Goal: Task Accomplishment & Management: Manage account settings

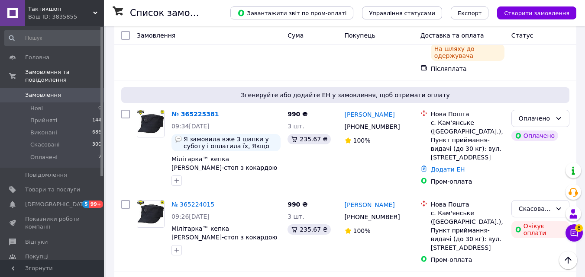
scroll to position [1590, 0]
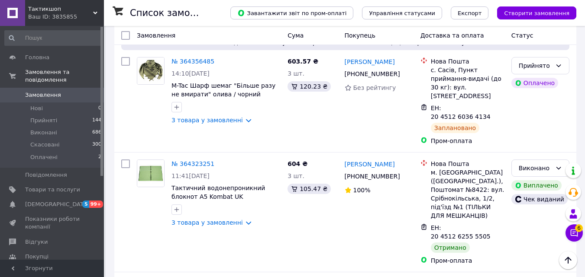
scroll to position [1701, 0]
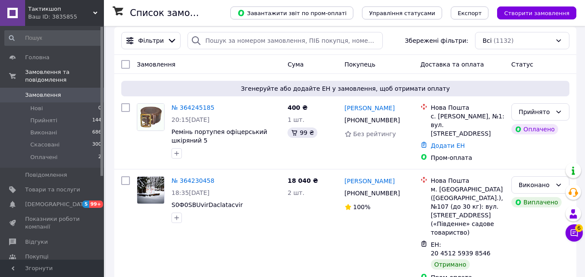
scroll to position [87, 0]
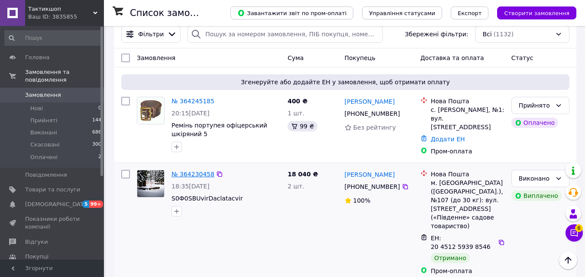
click at [186, 171] on link "№ 364230458" at bounding box center [192, 174] width 43 height 7
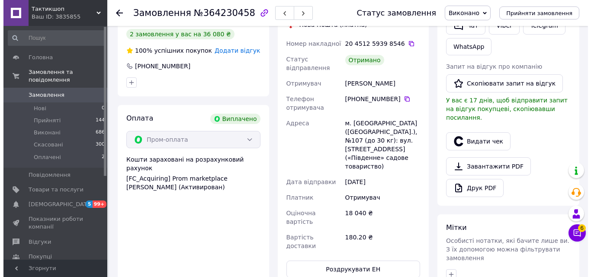
scroll to position [187, 0]
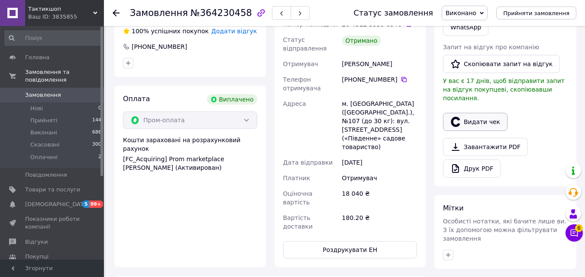
click at [479, 113] on button "Видати чек" at bounding box center [475, 122] width 64 height 18
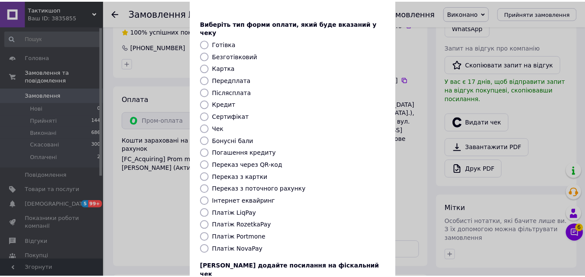
scroll to position [74, 0]
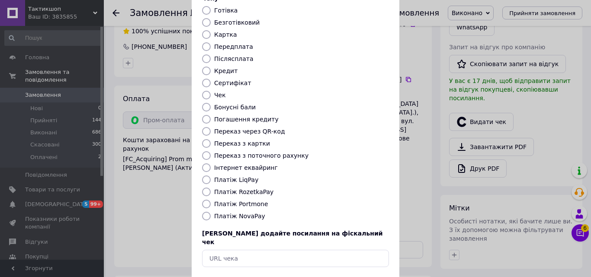
drag, startPoint x: 304, startPoint y: 220, endPoint x: 304, endPoint y: 256, distance: 35.9
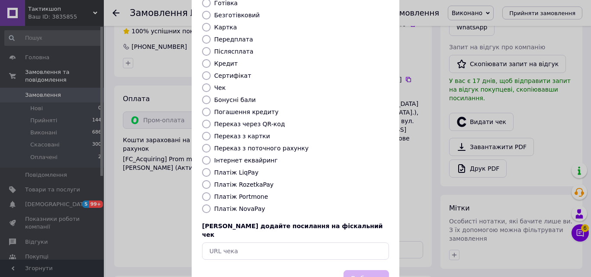
click at [204, 180] on input "Платіж RozetkaPay" at bounding box center [206, 184] width 9 height 9
radio input "true"
click at [380, 270] on button "Вибрати" at bounding box center [366, 279] width 45 height 19
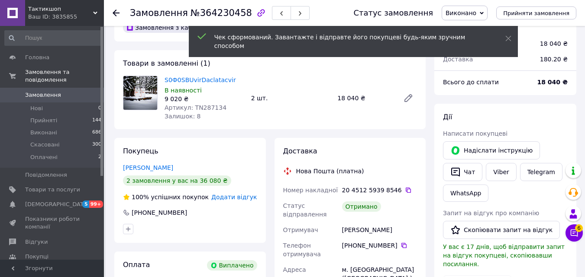
scroll to position [0, 0]
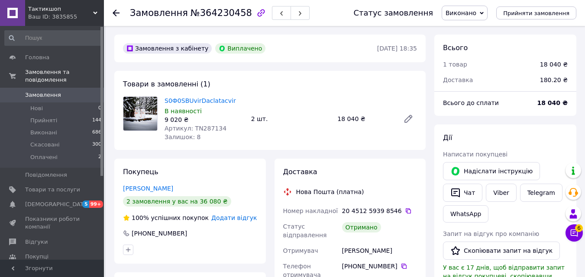
click at [139, 190] on link "[PERSON_NAME]" at bounding box center [148, 188] width 50 height 7
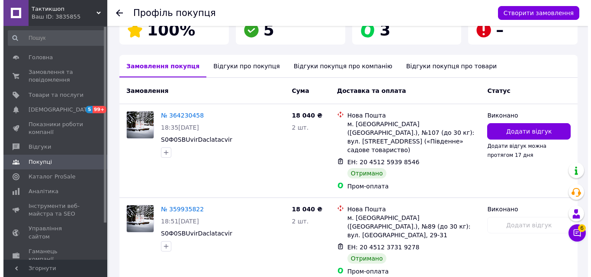
scroll to position [183, 0]
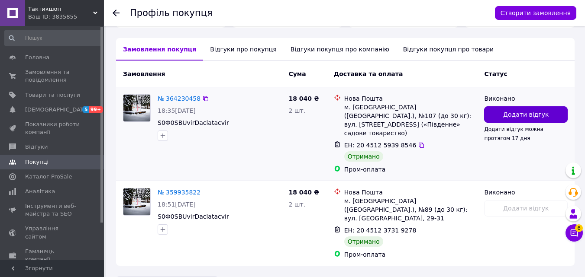
click at [532, 109] on button "Додати відгук" at bounding box center [526, 114] width 84 height 16
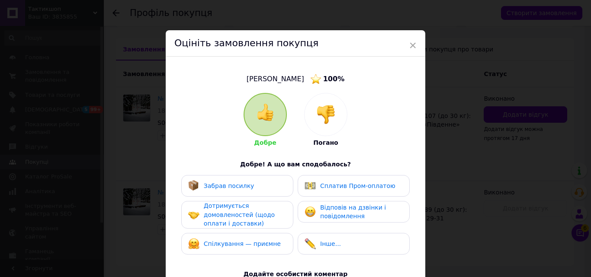
click at [348, 210] on span "Відповів на дзвінки і повідомлення" at bounding box center [353, 212] width 66 height 16
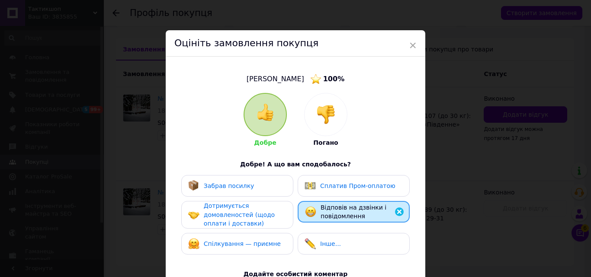
click at [269, 186] on div "Забрав посилку" at bounding box center [237, 185] width 98 height 11
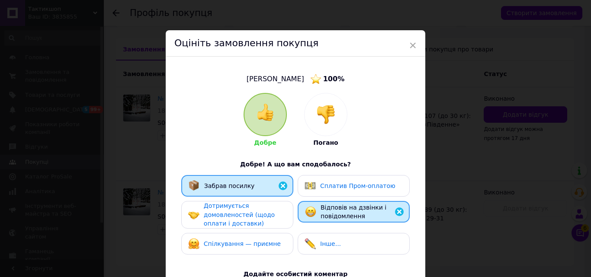
click at [258, 216] on span "Дотримується домовленостей (щодо оплати і доставки)" at bounding box center [239, 215] width 71 height 25
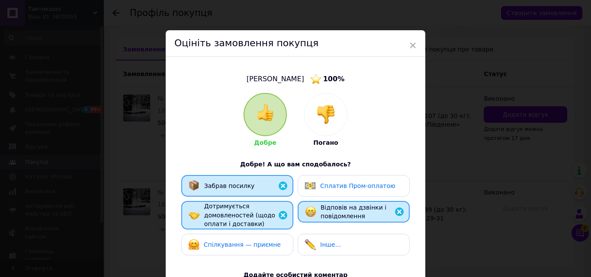
click at [254, 251] on div "Спілкування — приємне" at bounding box center [237, 245] width 112 height 22
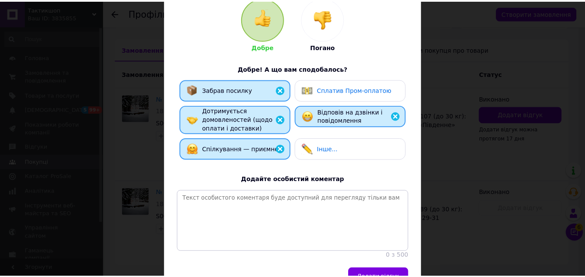
scroll to position [149, 0]
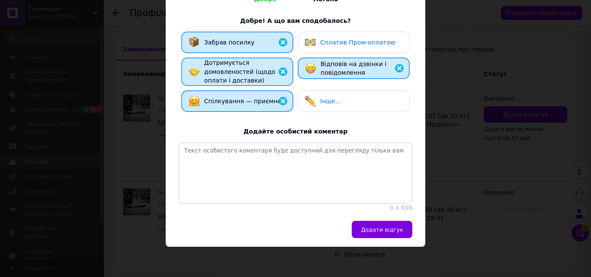
drag, startPoint x: 406, startPoint y: 170, endPoint x: 401, endPoint y: 208, distance: 38.4
click at [338, 32] on div "Сплатив Пром-оплатою" at bounding box center [354, 43] width 112 height 22
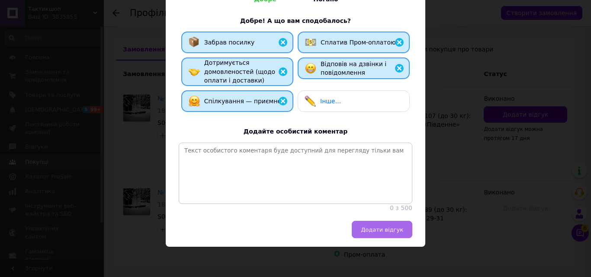
click at [400, 232] on span "Додати відгук" at bounding box center [382, 230] width 42 height 6
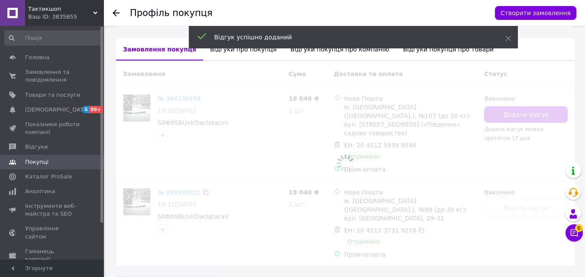
scroll to position [180, 0]
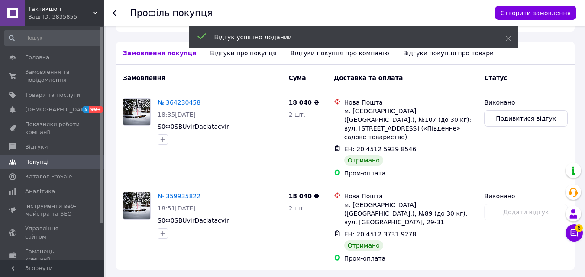
click at [114, 16] on icon at bounding box center [116, 13] width 7 height 7
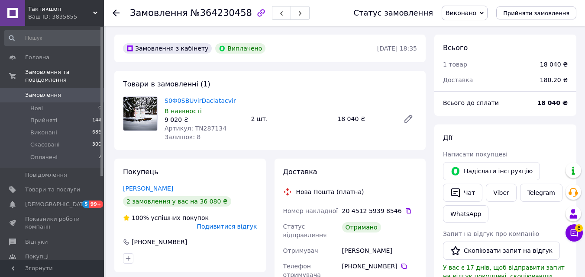
scroll to position [26, 0]
click at [114, 15] on icon at bounding box center [116, 13] width 7 height 7
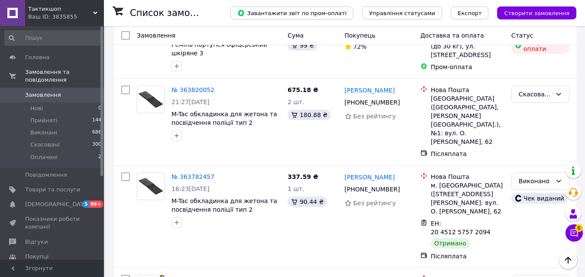
scroll to position [1597, 0]
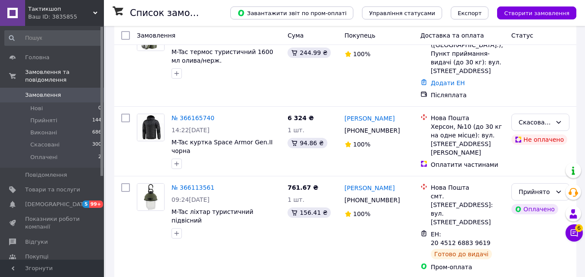
scroll to position [238, 0]
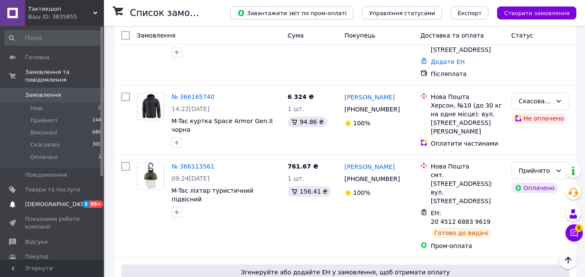
click at [51, 201] on span "[DEMOGRAPHIC_DATA]" at bounding box center [57, 205] width 64 height 8
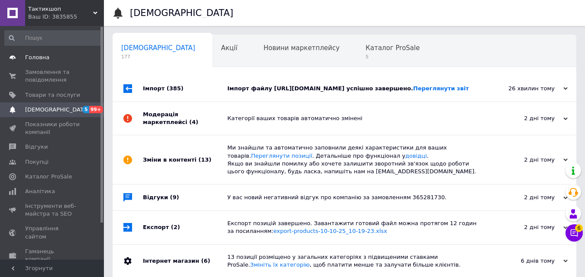
click at [51, 61] on span "Головна" at bounding box center [52, 58] width 55 height 8
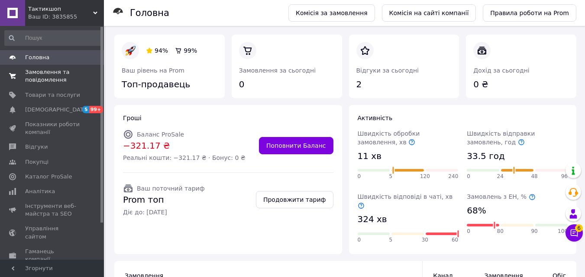
click at [51, 83] on span "Замовлення та повідомлення" at bounding box center [52, 76] width 55 height 16
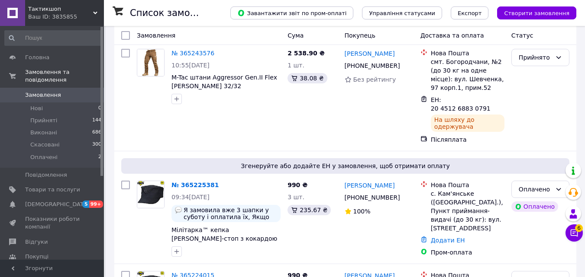
scroll to position [1590, 0]
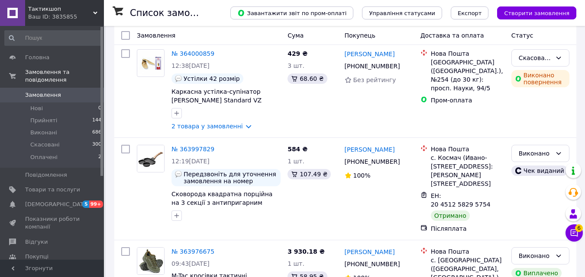
scroll to position [1597, 0]
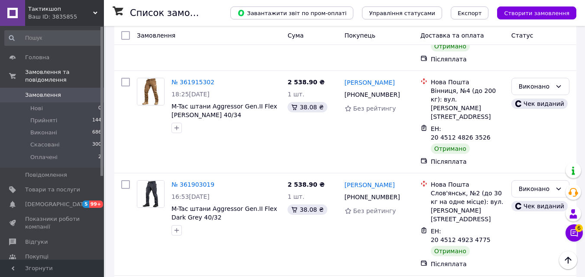
scroll to position [1619, 0]
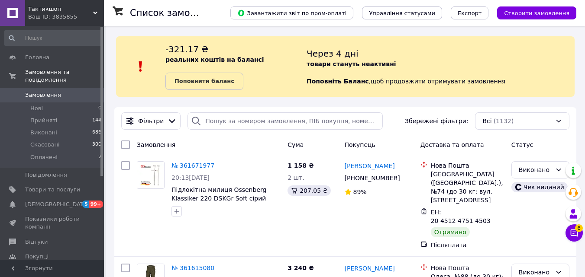
scroll to position [1643, 0]
